Goal: Find specific page/section: Find specific page/section

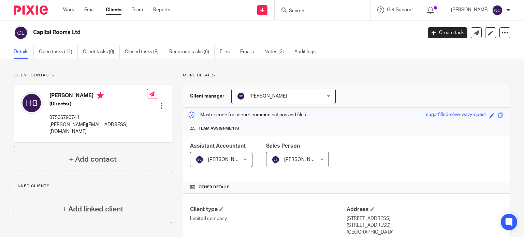
scroll to position [200, 0]
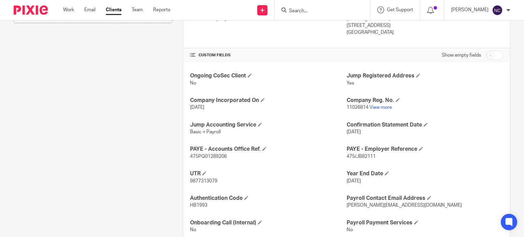
click at [308, 10] on input "Search" at bounding box center [318, 11] width 61 height 6
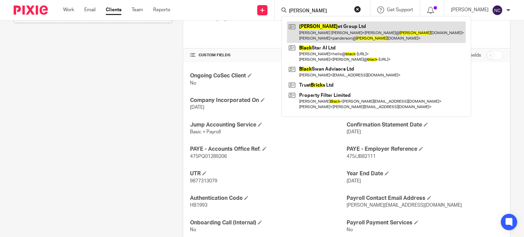
type input "[PERSON_NAME]"
click at [322, 27] on link at bounding box center [376, 32] width 179 height 21
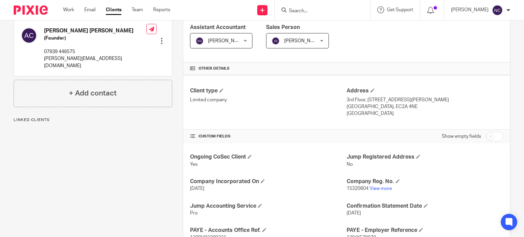
scroll to position [119, 0]
click at [378, 189] on link "View more" at bounding box center [381, 188] width 23 height 5
